Goal: Transaction & Acquisition: Purchase product/service

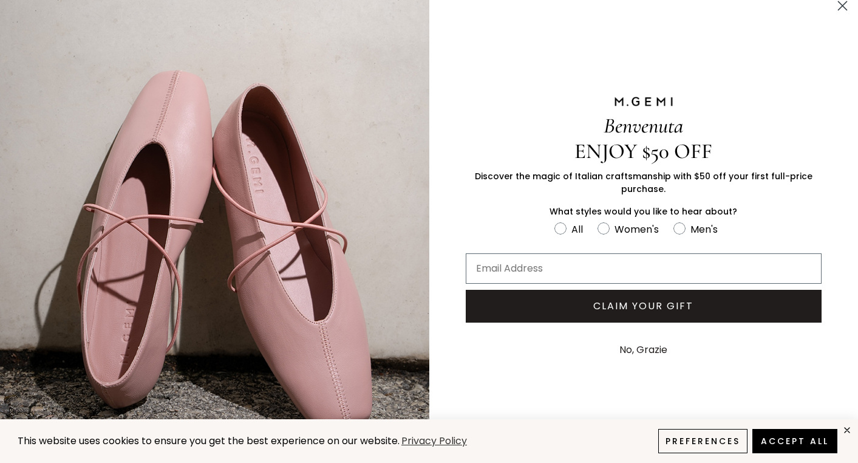
scroll to position [12, 0]
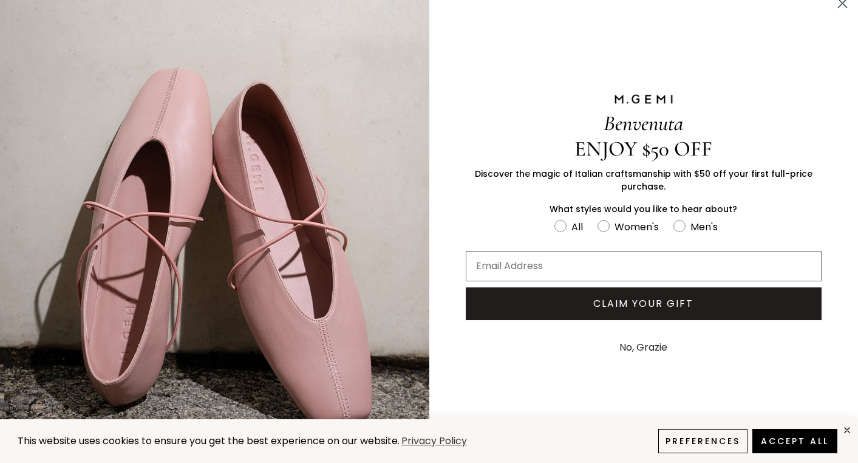
click at [843, 4] on icon "Close dialog" at bounding box center [842, 3] width 8 height 8
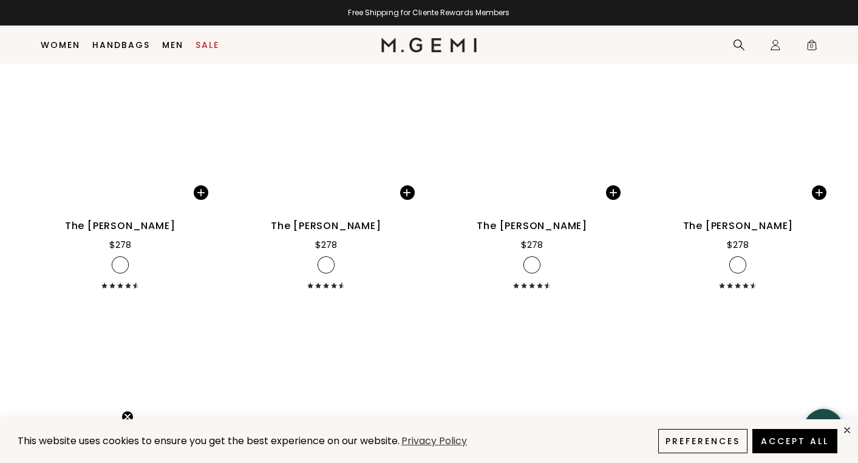
scroll to position [3203, 0]
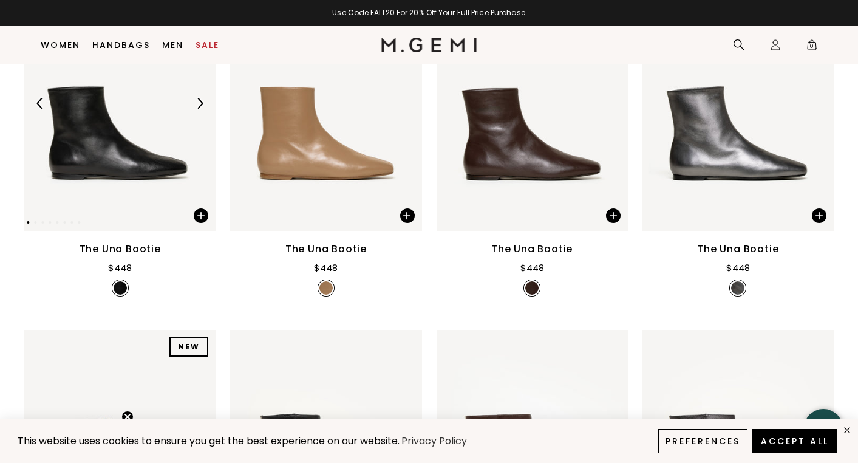
scroll to position [260, 0]
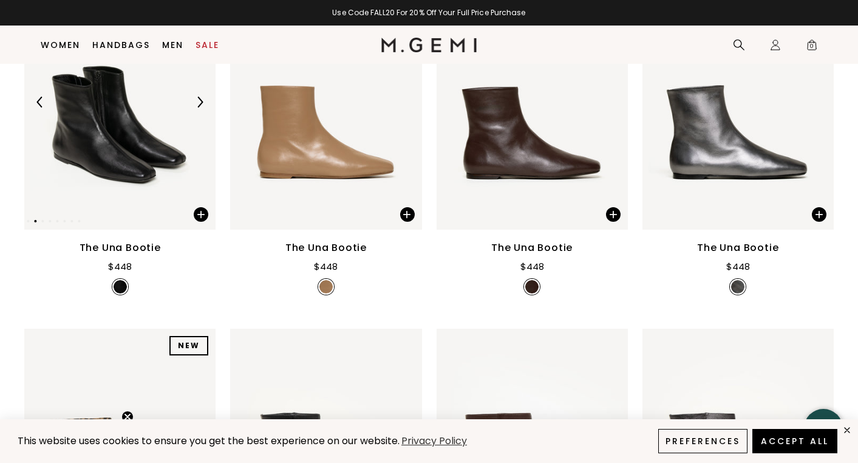
click at [200, 107] on img at bounding box center [199, 102] width 11 height 11
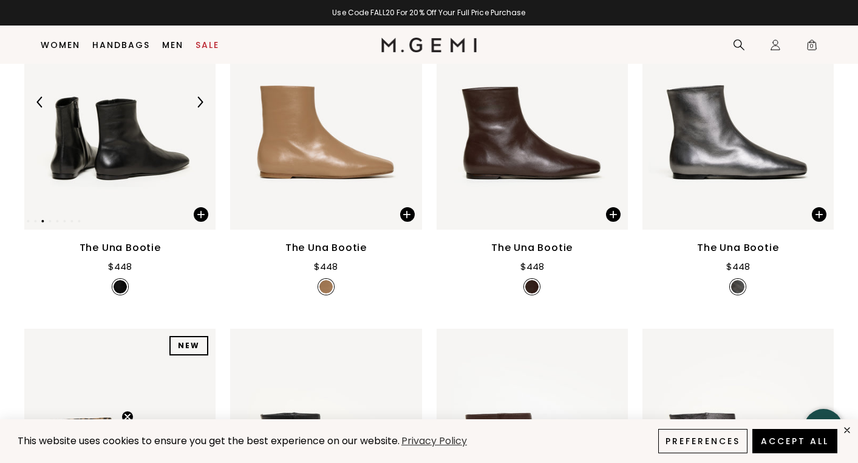
click at [200, 107] on img at bounding box center [199, 102] width 11 height 11
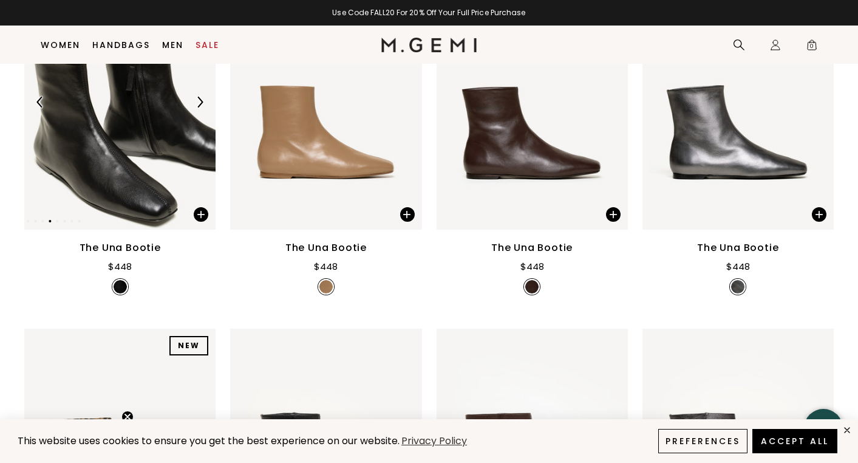
click at [200, 107] on img at bounding box center [199, 102] width 11 height 11
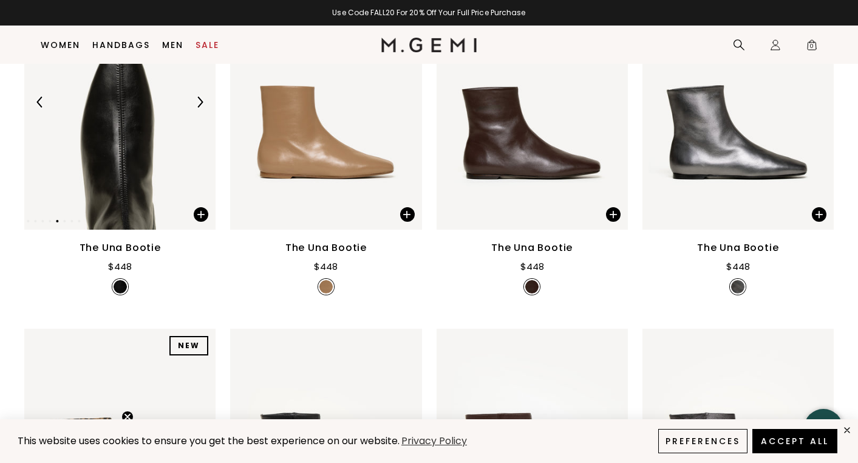
click at [200, 107] on img at bounding box center [199, 102] width 11 height 11
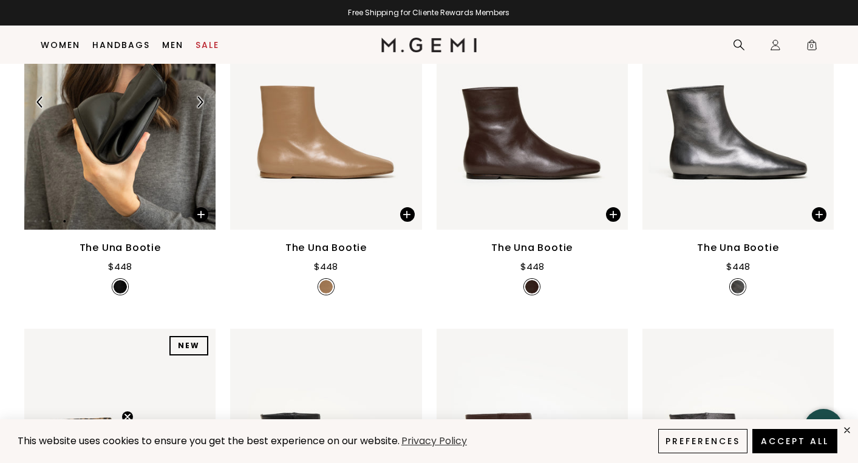
click at [200, 107] on img at bounding box center [199, 102] width 11 height 11
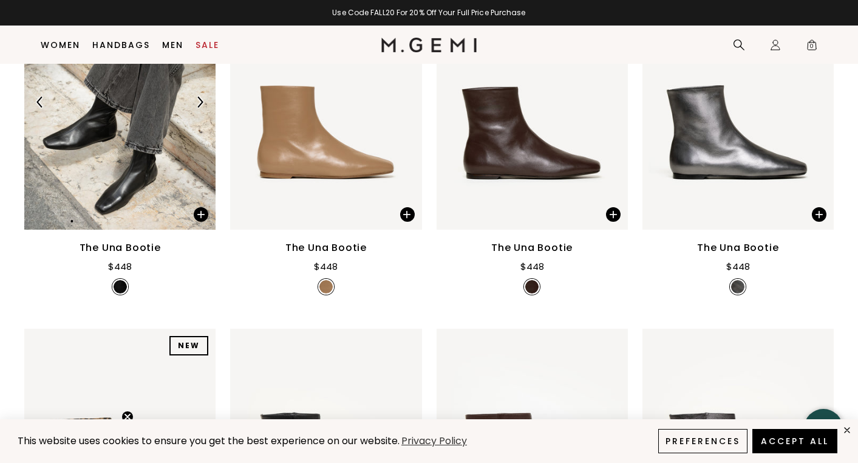
click at [200, 107] on img at bounding box center [199, 102] width 11 height 11
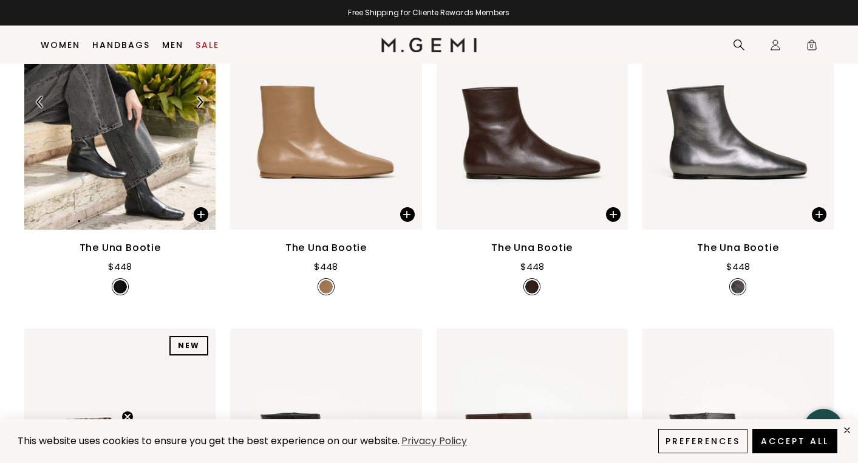
click at [200, 107] on img at bounding box center [199, 102] width 11 height 11
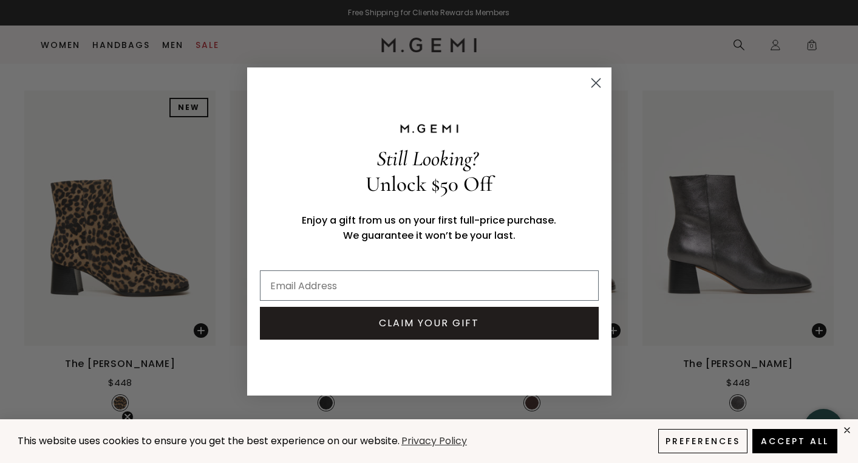
scroll to position [511, 0]
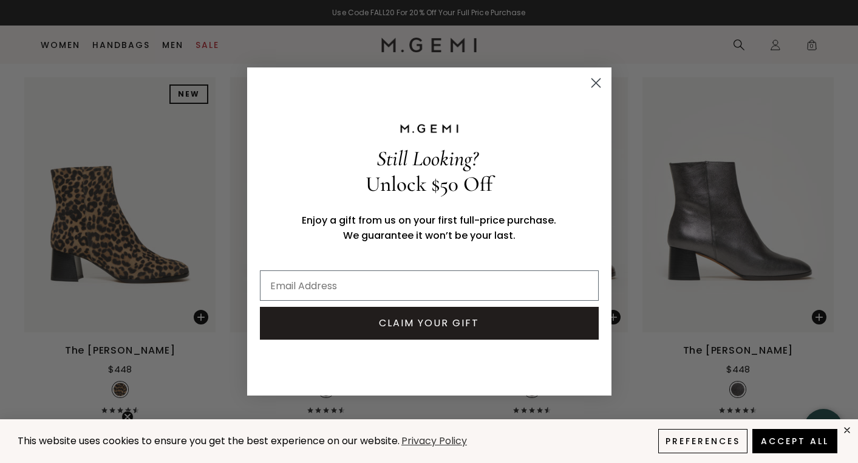
click at [596, 86] on circle "Close dialog" at bounding box center [595, 83] width 20 height 20
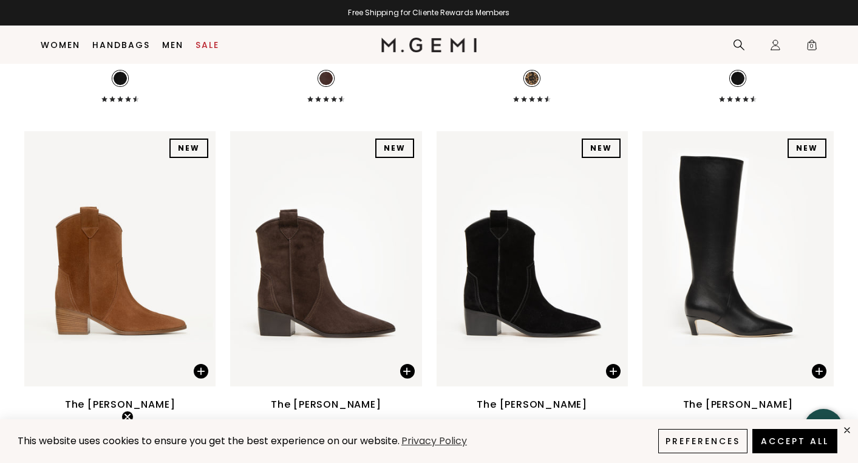
scroll to position [1188, 0]
